Goal: Browse casually

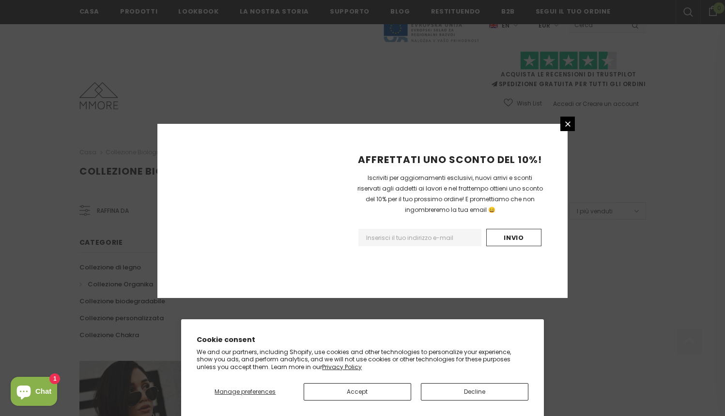
scroll to position [576, 0]
